Goal: Check status

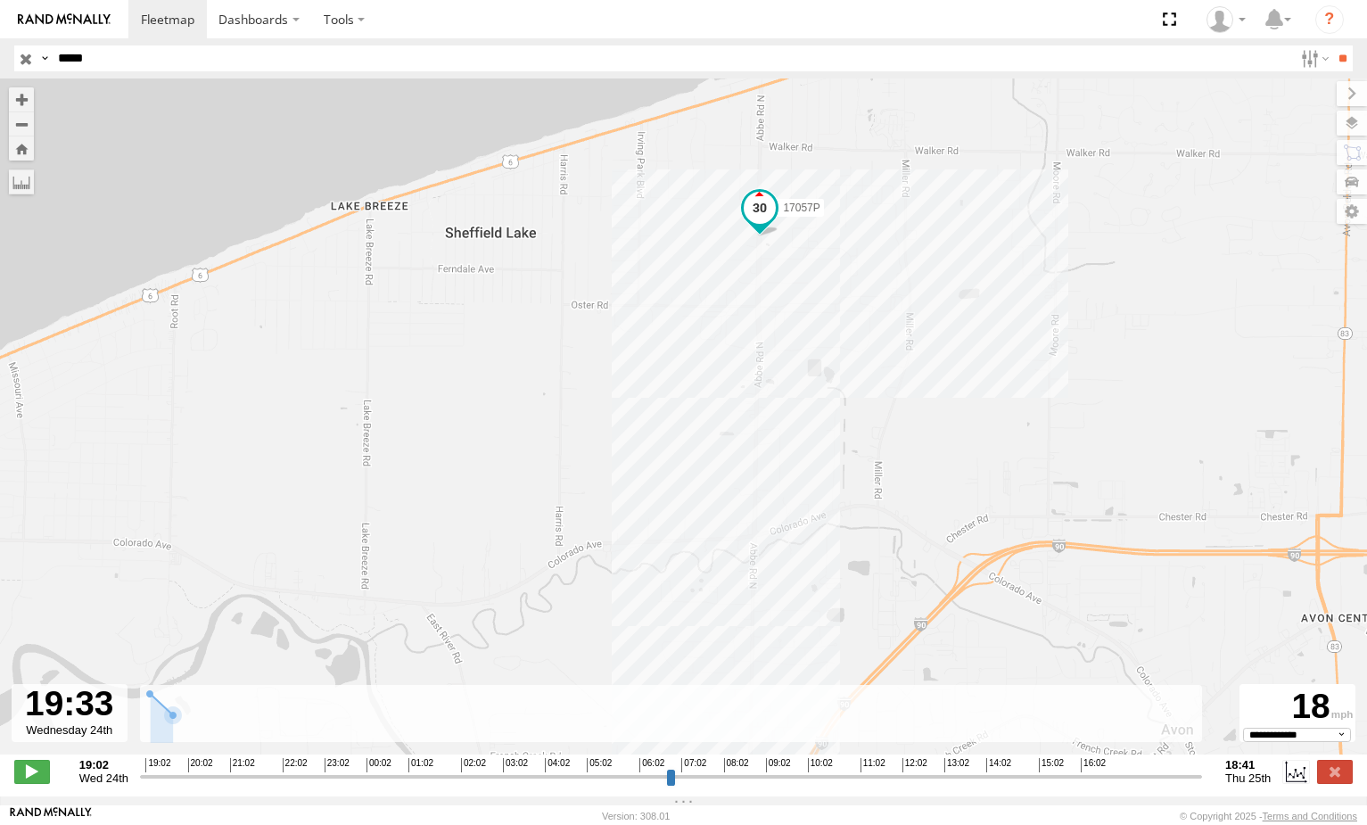
select select "**********"
click at [23, 58] on input "button" at bounding box center [25, 58] width 23 height 26
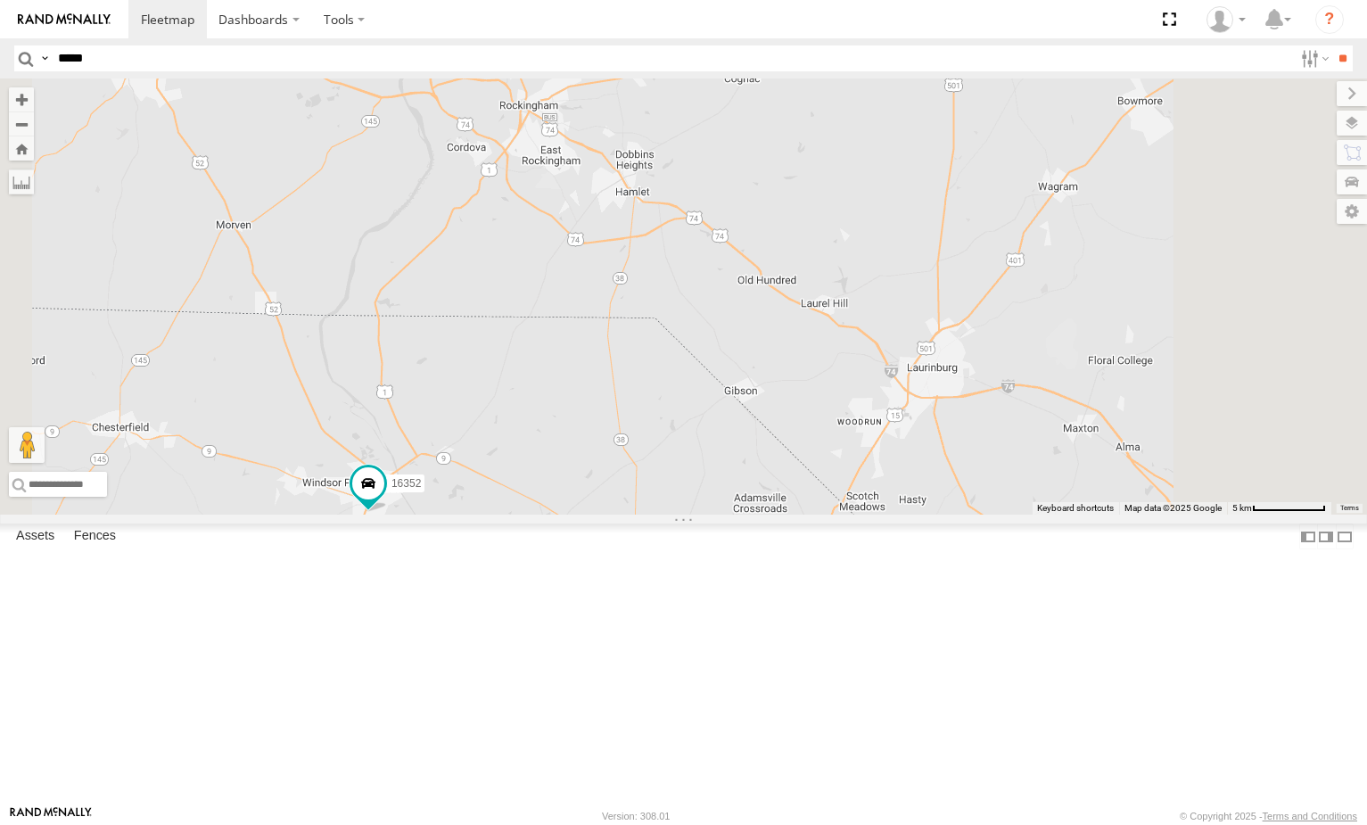
drag, startPoint x: 957, startPoint y: 655, endPoint x: 992, endPoint y: 560, distance: 100.7
click at [992, 515] on div "15732 15605 15628p 15883P 15186 5090 16391 282 17057P 5060 15907P 16352" at bounding box center [683, 296] width 1367 height 436
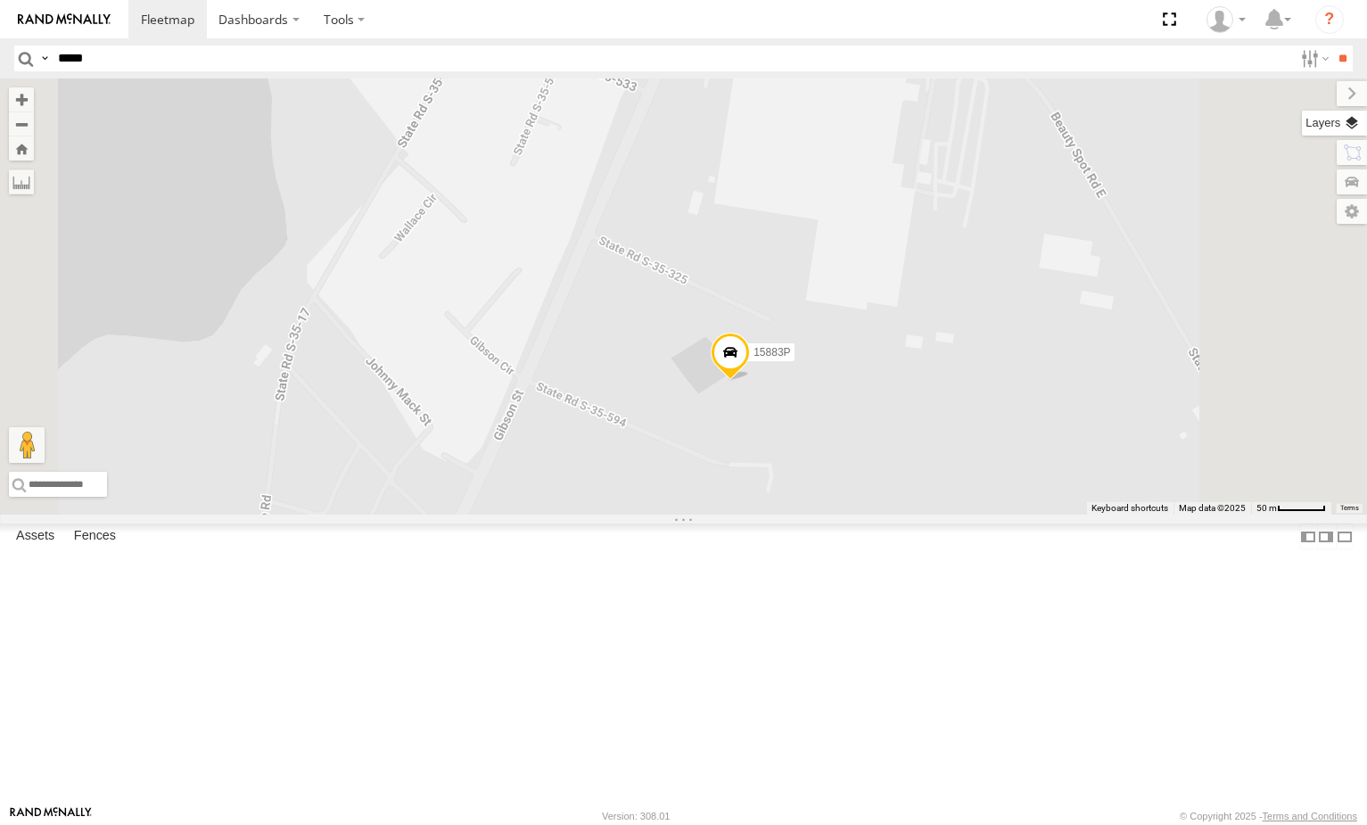
click at [1344, 133] on label at bounding box center [1334, 123] width 65 height 25
click at [0, 0] on label at bounding box center [0, 0] width 0 height 0
click at [0, 0] on span "Satellite + Roadmap" at bounding box center [0, 0] width 0 height 0
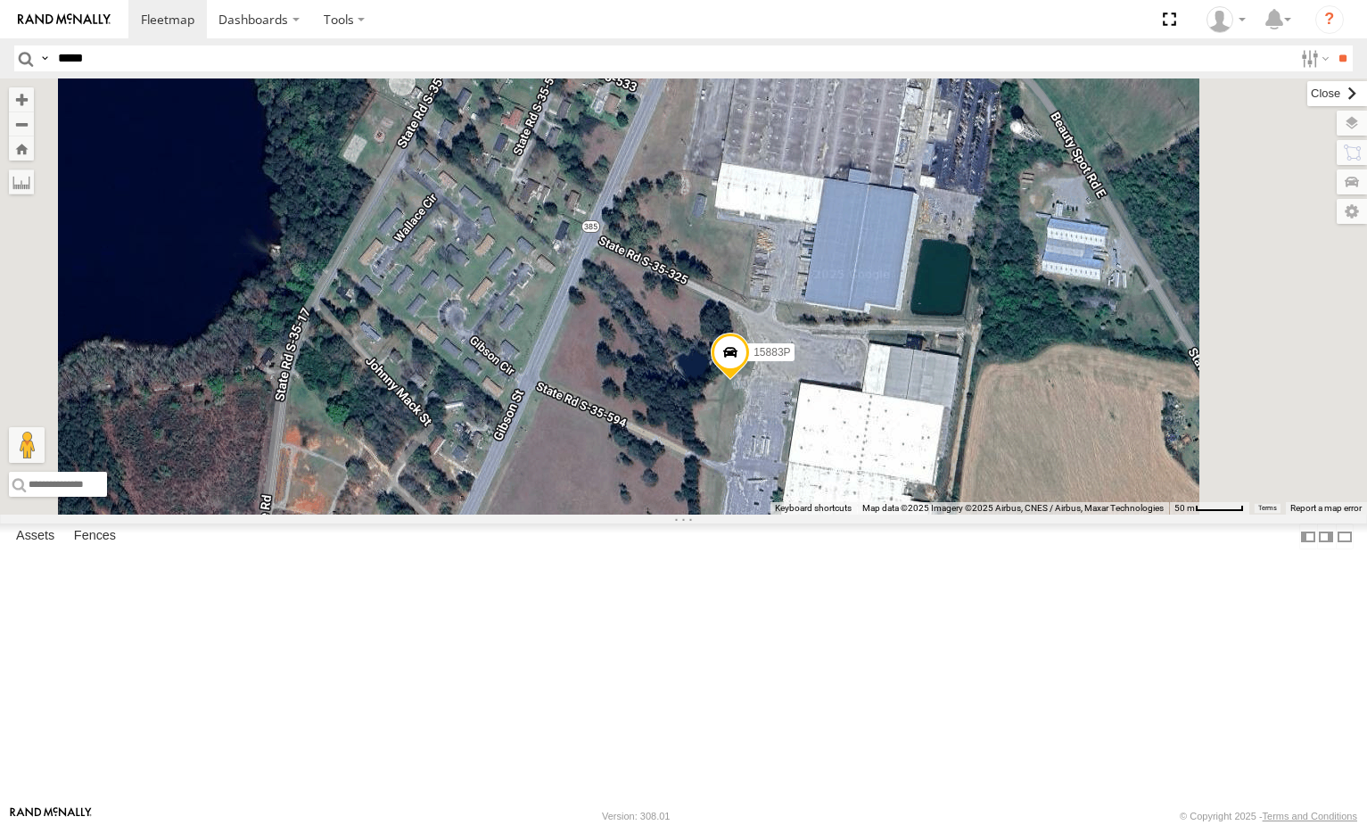
click at [1308, 100] on label at bounding box center [1338, 93] width 60 height 25
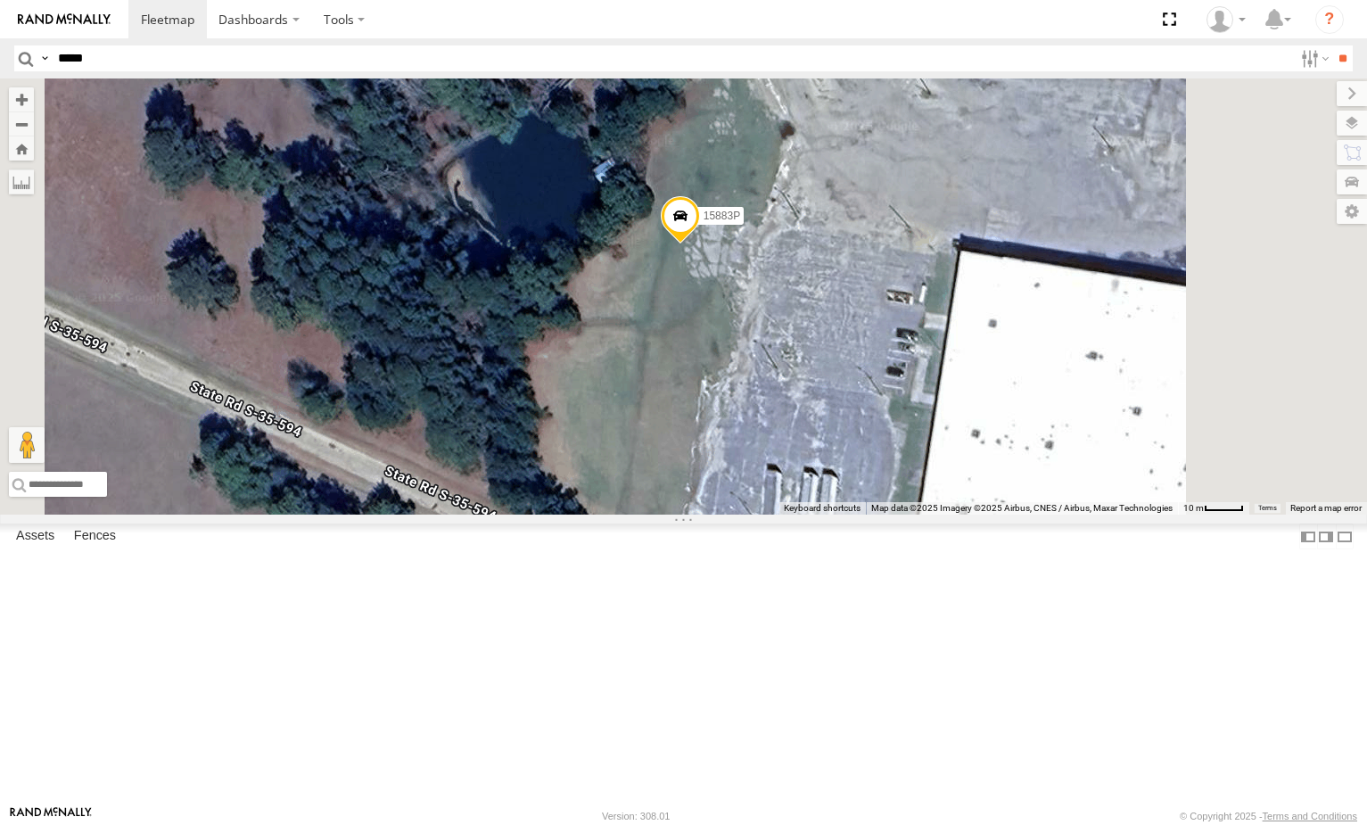
drag, startPoint x: 963, startPoint y: 538, endPoint x: 969, endPoint y: 497, distance: 41.4
click at [969, 497] on div "15732 15605 15628p 15883P 15186 5090 16391 282 17057P 5060 15907P 16352" at bounding box center [683, 296] width 1367 height 436
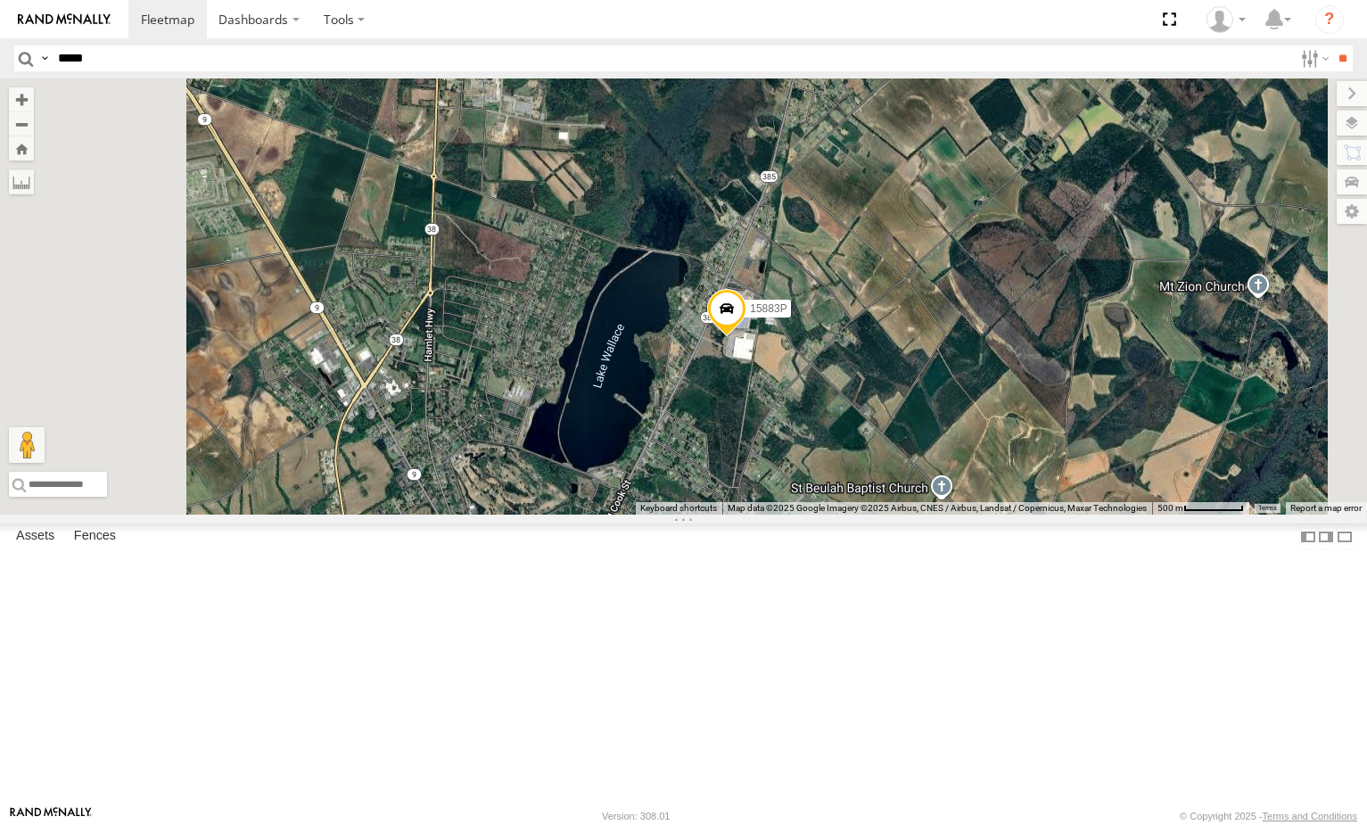
drag, startPoint x: 900, startPoint y: 534, endPoint x: 965, endPoint y: 479, distance: 85.4
click at [965, 480] on div "15732 15605 15628p 15883P 15186 5090 16391 282 17057P 5060 15907P 16352" at bounding box center [683, 296] width 1367 height 436
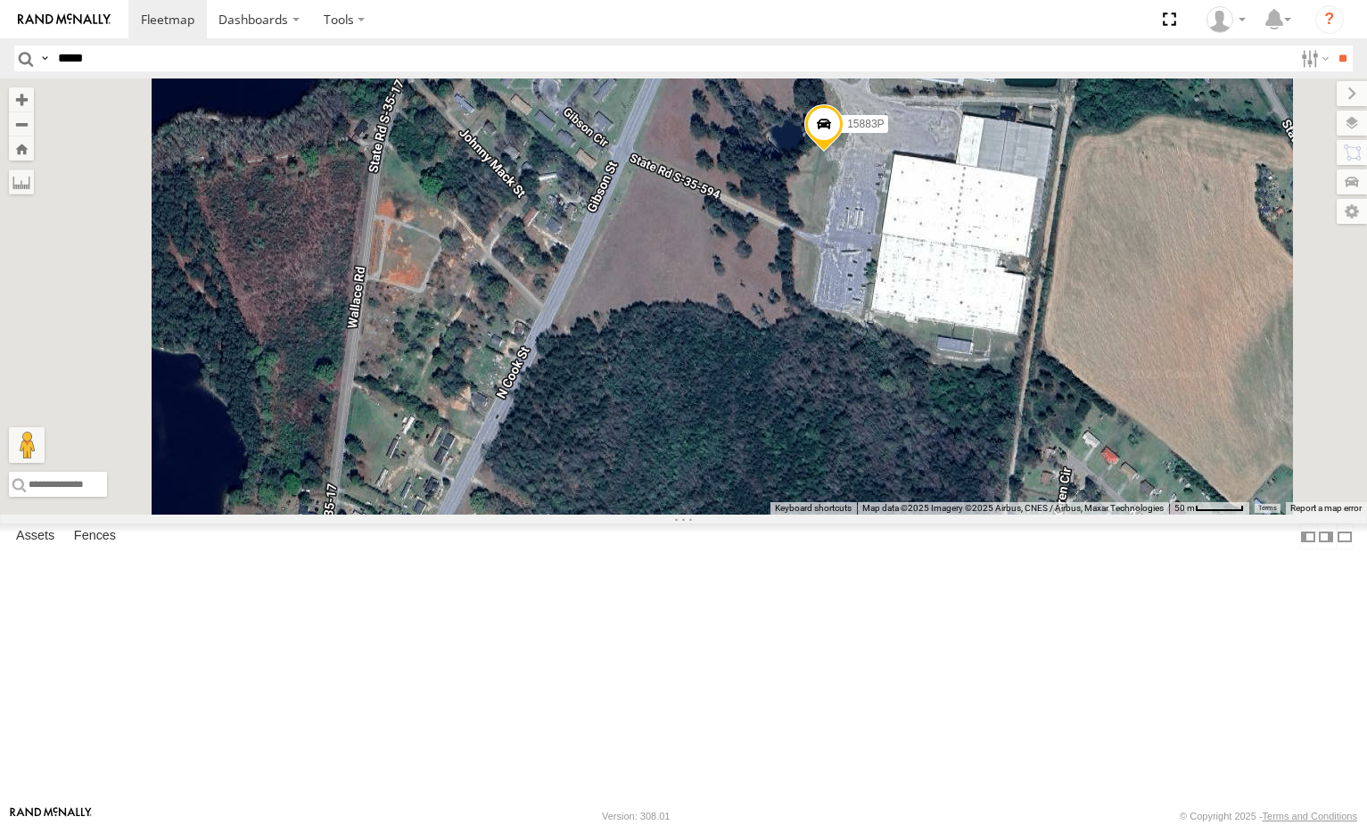
drag, startPoint x: 1081, startPoint y: 351, endPoint x: 1071, endPoint y: 367, distance: 18.8
click at [1071, 367] on div "15732 15605 15628p 15883P 15186 5090 16391 282 17057P 5060 15907P 16352" at bounding box center [683, 296] width 1367 height 436
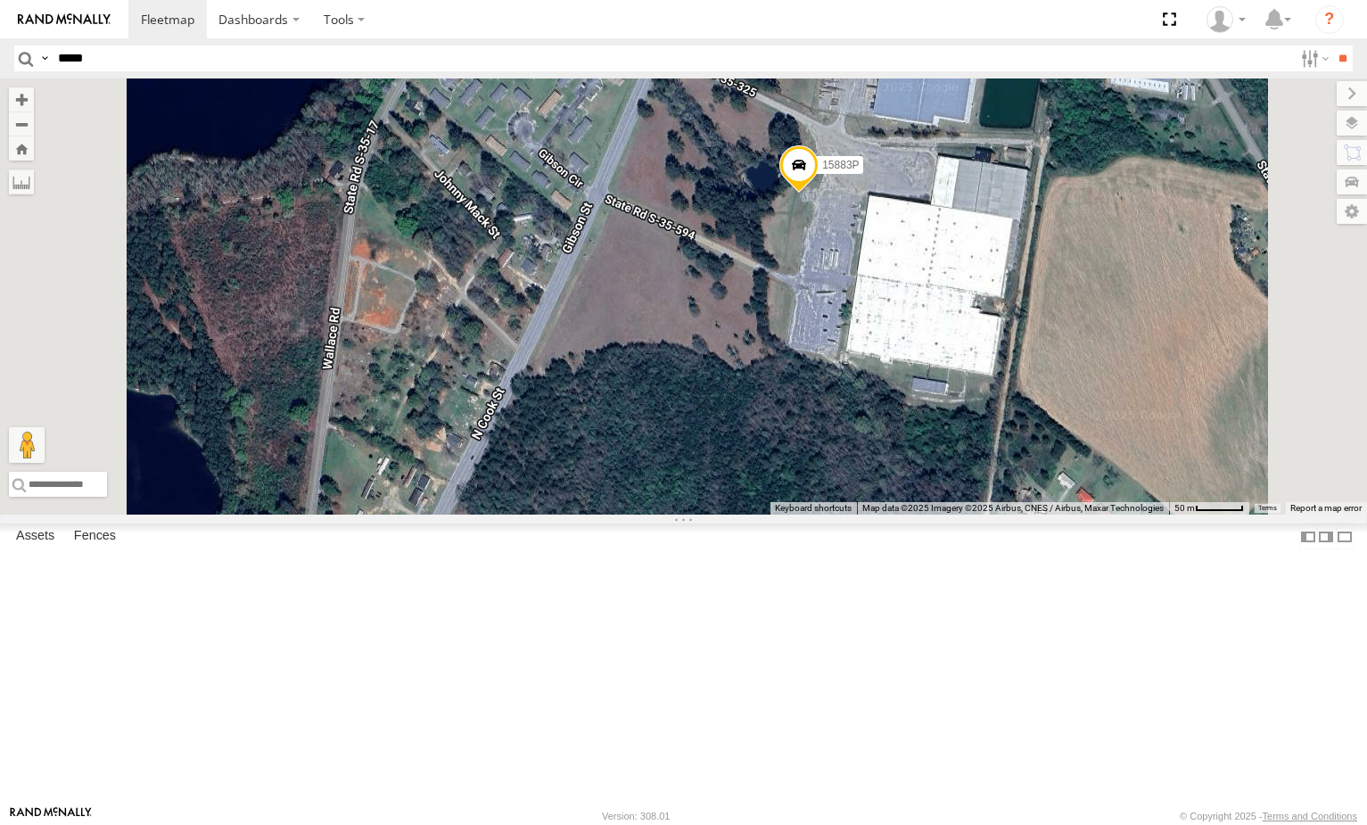
drag, startPoint x: 1041, startPoint y: 398, endPoint x: 1024, endPoint y: 433, distance: 38.7
click at [1024, 433] on div "15732 15605 15628p 15883P 15186 5090 16391 282 17057P 5060 15907P 16352" at bounding box center [683, 296] width 1367 height 436
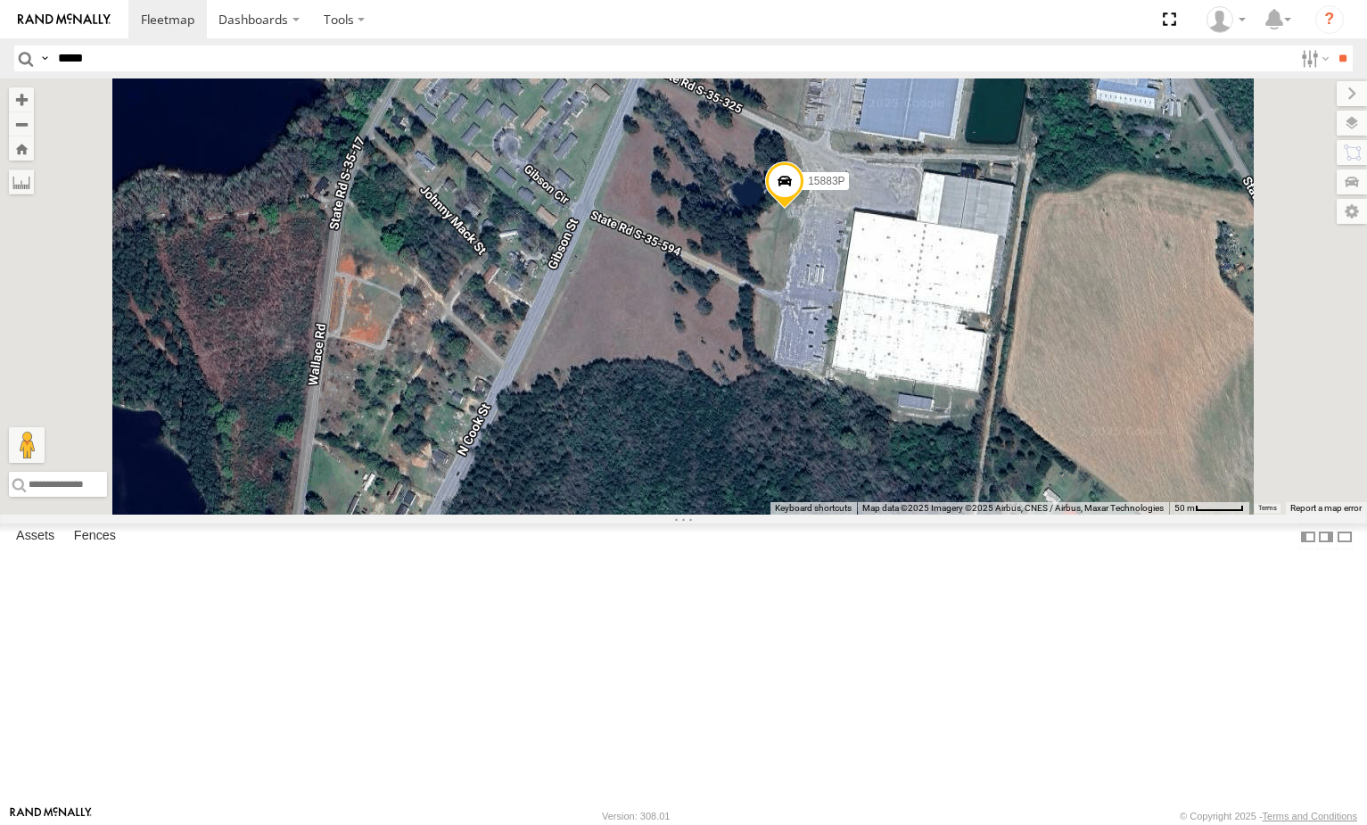
drag, startPoint x: 1040, startPoint y: 418, endPoint x: 1027, endPoint y: 430, distance: 17.7
click at [1027, 430] on div "15732 15605 15628p 15883P 15186 5090 16391 282 17057P 5060 15907P 16352" at bounding box center [683, 296] width 1367 height 436
